Goal: Understand process/instructions: Learn about a topic

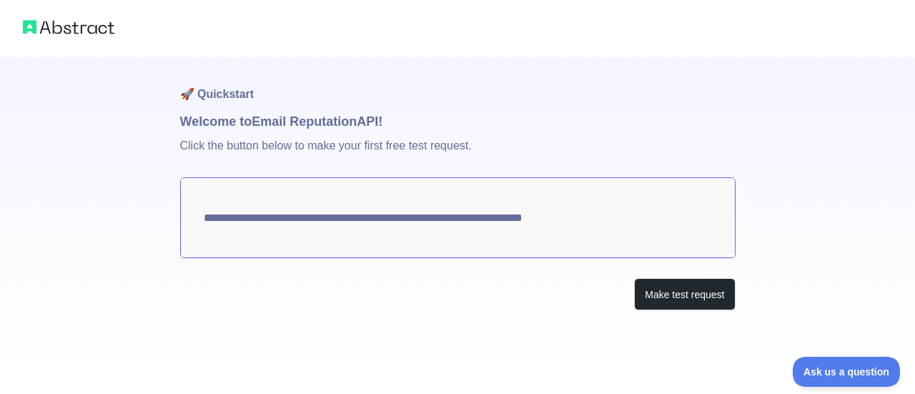
click at [560, 211] on textarea "**********" at bounding box center [457, 217] width 555 height 81
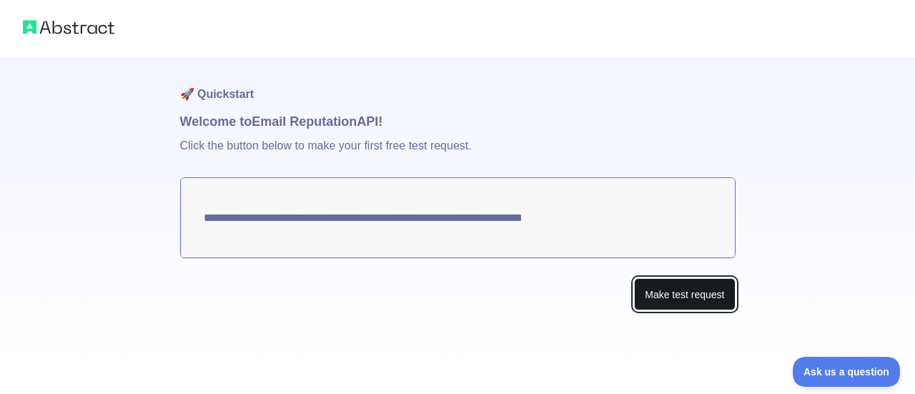
click at [679, 288] on button "Make test request" at bounding box center [684, 294] width 101 height 32
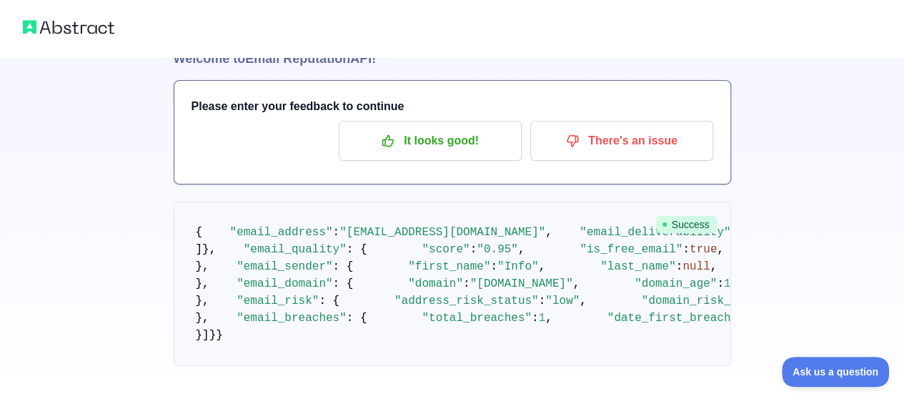
scroll to position [34, 0]
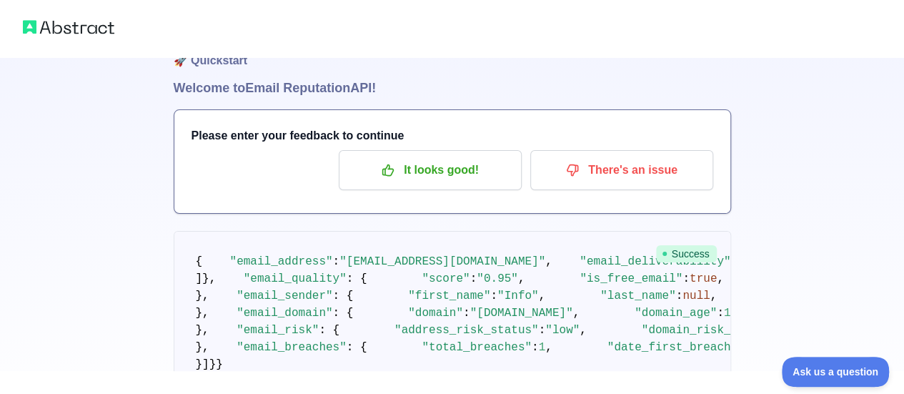
click at [687, 253] on span "Success" at bounding box center [686, 253] width 61 height 17
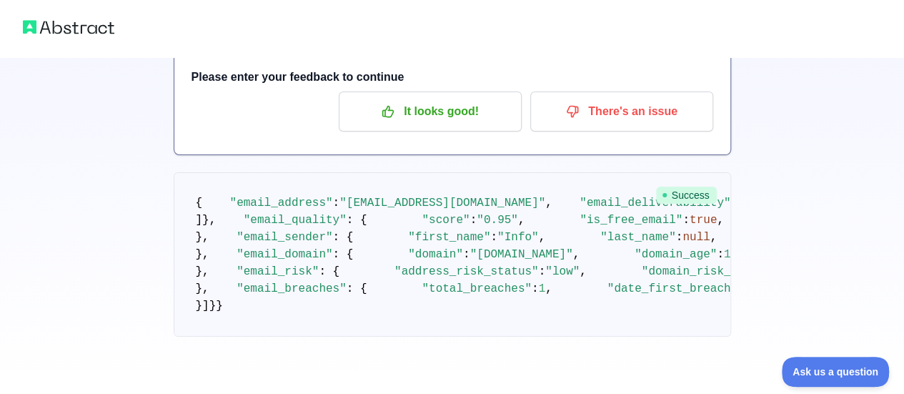
scroll to position [0, 0]
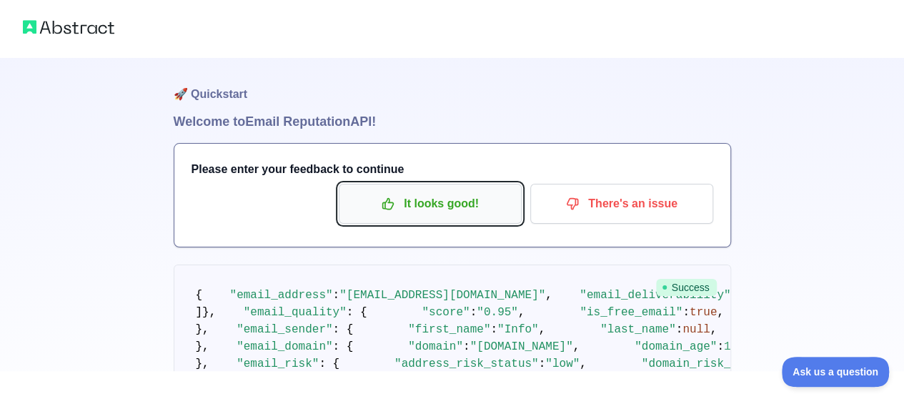
click at [470, 202] on p "It looks good!" at bounding box center [431, 204] width 162 height 24
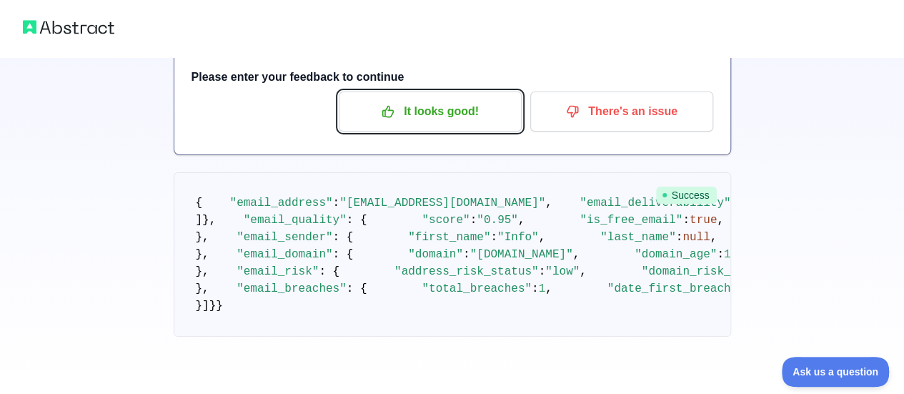
scroll to position [1001, 0]
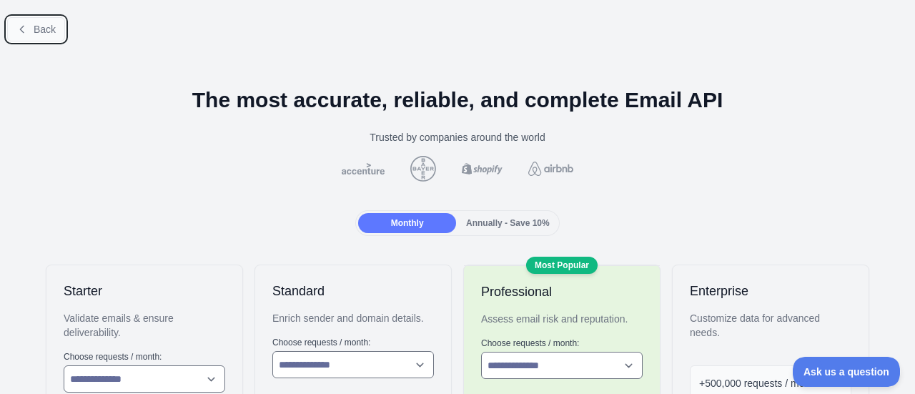
click at [29, 27] on button "Back" at bounding box center [36, 29] width 58 height 24
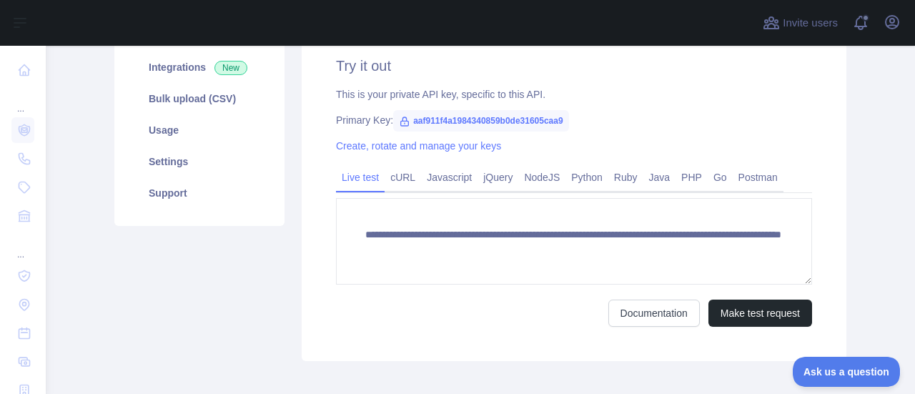
scroll to position [214, 0]
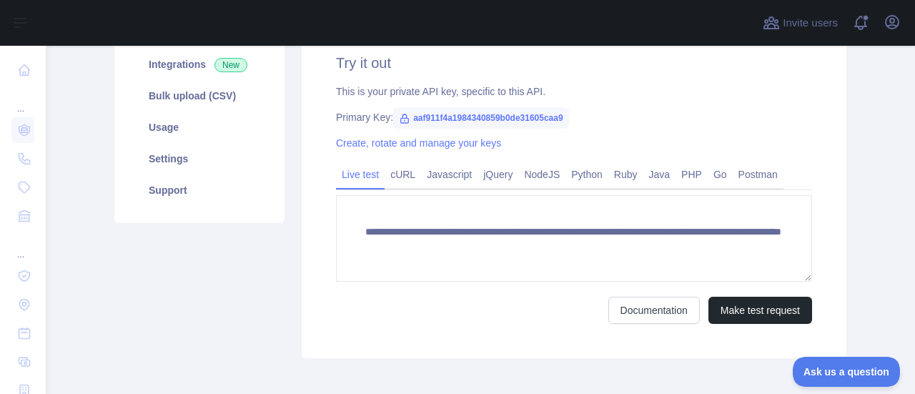
click at [468, 117] on span "aaf911f4a1984340859b0de31605caa9" at bounding box center [481, 117] width 176 height 21
click at [638, 118] on div "Primary Key: aaf911f4a1984340859b0de31605caa9" at bounding box center [574, 117] width 476 height 14
click at [396, 177] on link "cURL" at bounding box center [403, 174] width 36 height 23
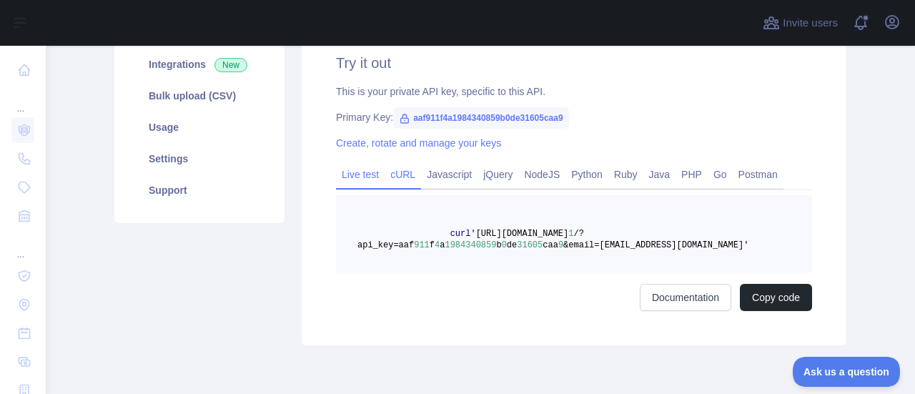
click at [350, 175] on link "Live test" at bounding box center [360, 174] width 49 height 23
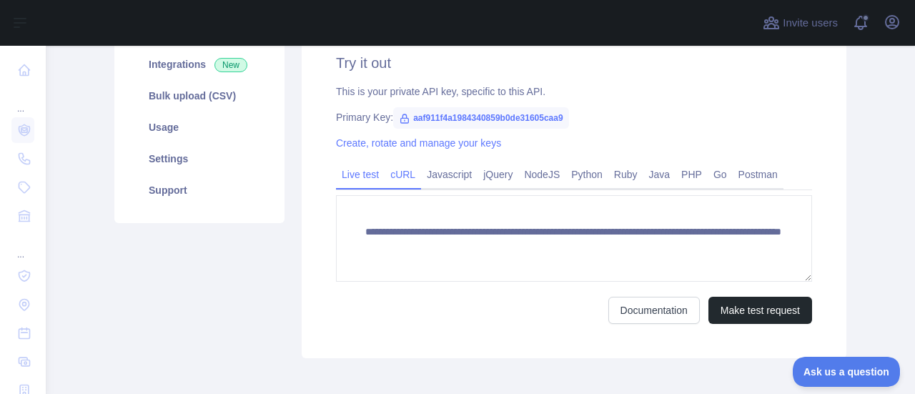
click at [401, 177] on link "cURL" at bounding box center [403, 174] width 36 height 23
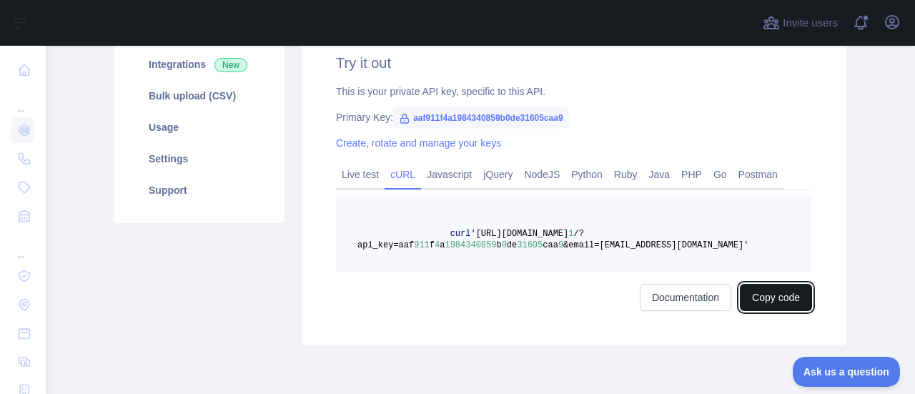
click at [763, 292] on button "Copy code" at bounding box center [776, 297] width 72 height 27
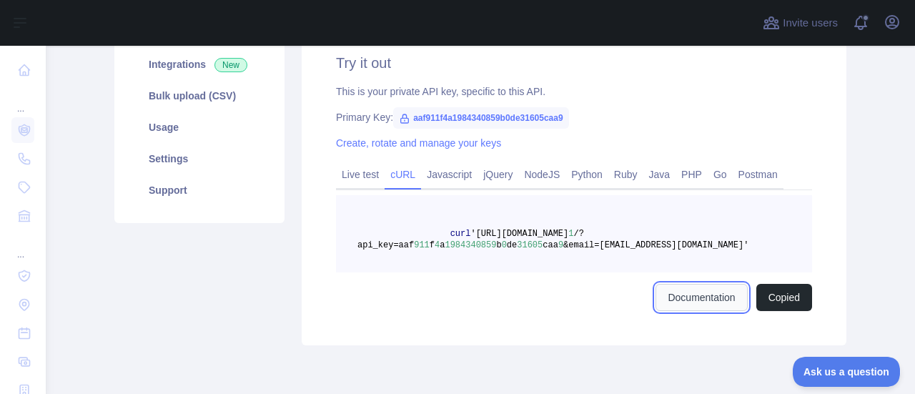
click at [705, 292] on link "Documentation" at bounding box center [700, 297] width 91 height 27
